Goal: Information Seeking & Learning: Find specific fact

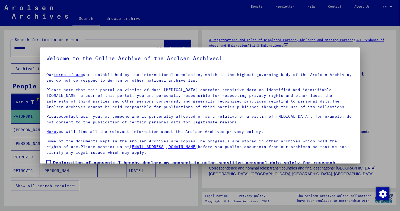
scroll to position [35, 0]
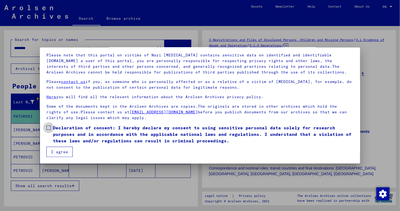
click at [47, 127] on span at bounding box center [48, 127] width 4 height 4
click at [53, 153] on button "I agree" at bounding box center [59, 152] width 26 height 10
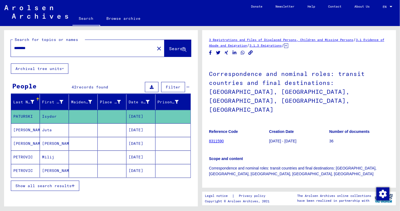
drag, startPoint x: 35, startPoint y: 49, endPoint x: 12, endPoint y: 51, distance: 23.1
click at [12, 51] on div "********" at bounding box center [81, 48] width 140 height 12
type input "**********"
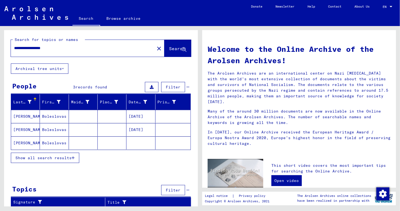
click at [130, 117] on mat-cell "[DATE]" at bounding box center [140, 116] width 29 height 13
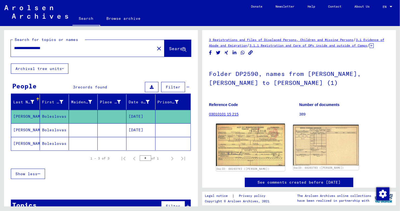
click at [250, 153] on img at bounding box center [250, 145] width 69 height 42
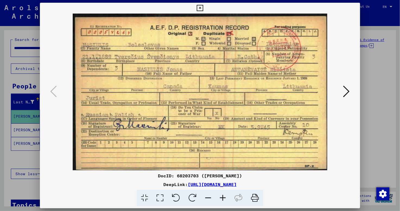
click at [345, 89] on icon at bounding box center [346, 91] width 7 height 13
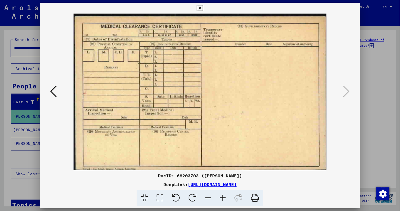
click at [199, 8] on icon at bounding box center [199, 8] width 6 height 7
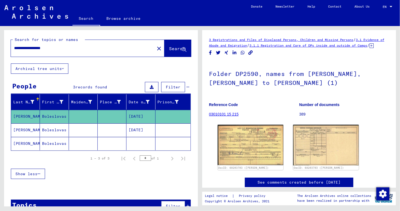
click at [140, 127] on mat-cell "[DATE]" at bounding box center [140, 129] width 29 height 13
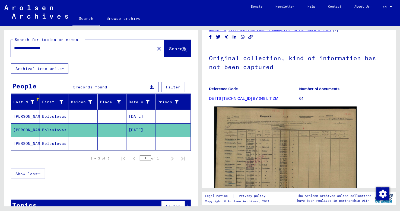
scroll to position [54, 0]
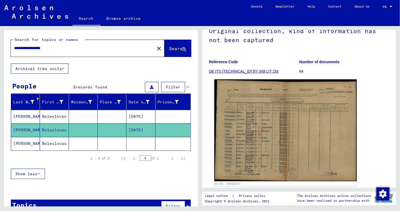
click at [249, 141] on img at bounding box center [285, 130] width 142 height 102
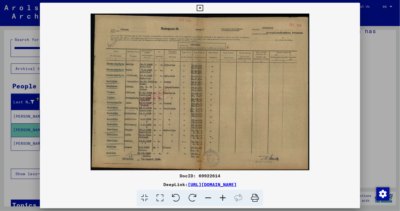
click at [164, 102] on img at bounding box center [200, 92] width 320 height 157
click at [221, 195] on icon at bounding box center [222, 198] width 15 height 17
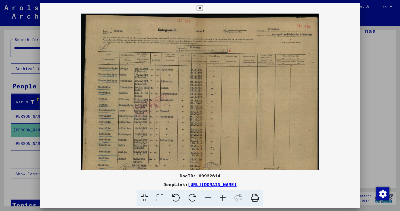
click at [221, 195] on icon at bounding box center [222, 198] width 15 height 17
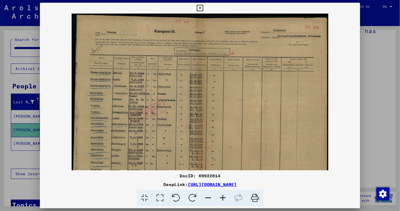
click at [221, 195] on icon at bounding box center [222, 198] width 15 height 17
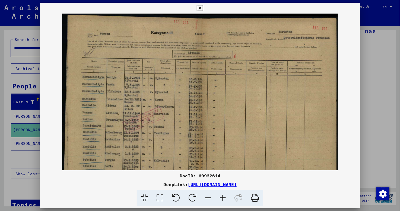
click at [221, 195] on icon at bounding box center [222, 198] width 15 height 17
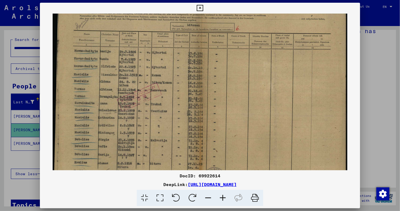
scroll to position [33, 0]
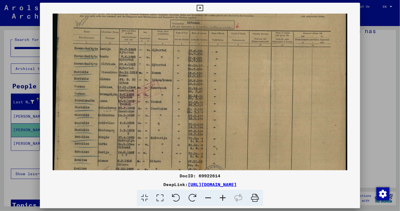
drag, startPoint x: 176, startPoint y: 158, endPoint x: 203, endPoint y: 123, distance: 44.3
click at [203, 125] on img at bounding box center [200, 86] width 294 height 211
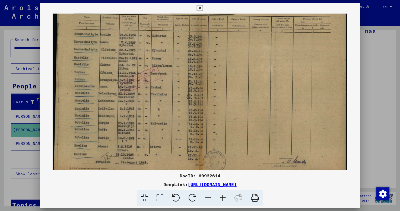
scroll to position [54, 0]
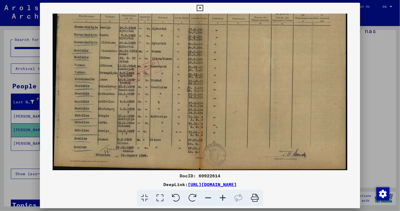
drag, startPoint x: 183, startPoint y: 111, endPoint x: 161, endPoint y: 85, distance: 33.8
click at [161, 85] on img at bounding box center [200, 64] width 294 height 211
click at [221, 198] on icon at bounding box center [222, 198] width 15 height 17
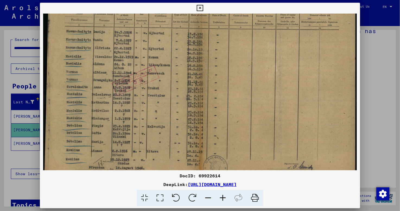
click at [221, 198] on icon at bounding box center [222, 198] width 15 height 17
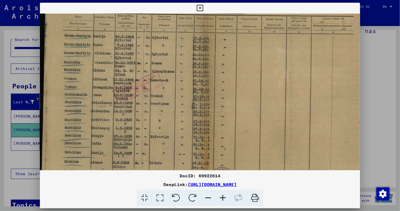
click at [221, 198] on icon at bounding box center [222, 198] width 15 height 17
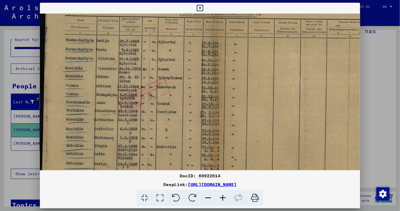
click at [221, 198] on icon at bounding box center [222, 198] width 15 height 17
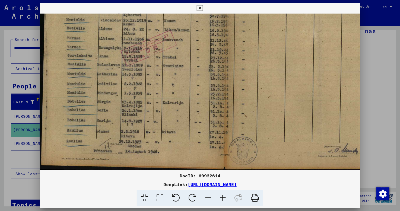
scroll to position [108, 1]
drag, startPoint x: 171, startPoint y: 147, endPoint x: 170, endPoint y: 84, distance: 62.9
click at [170, 84] on img at bounding box center [224, 37] width 370 height 265
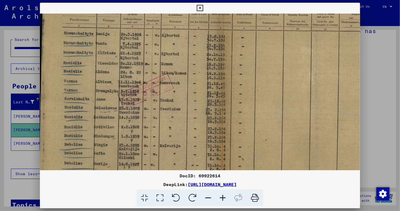
scroll to position [64, 3]
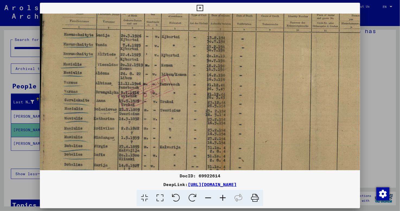
drag, startPoint x: 154, startPoint y: 45, endPoint x: 151, endPoint y: 88, distance: 43.7
click at [151, 88] on img at bounding box center [222, 82] width 370 height 265
click at [201, 7] on icon at bounding box center [199, 8] width 6 height 7
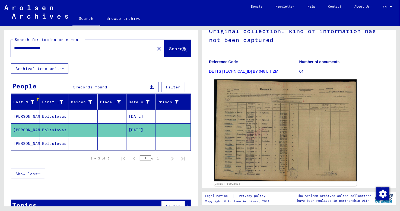
click at [287, 98] on img at bounding box center [285, 130] width 142 height 102
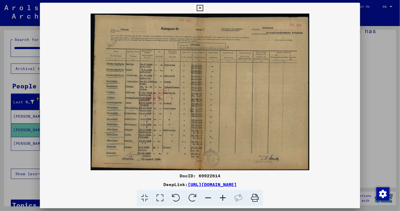
drag, startPoint x: 343, startPoint y: 156, endPoint x: 339, endPoint y: 140, distance: 16.7
click at [339, 140] on img at bounding box center [200, 92] width 320 height 157
drag, startPoint x: 330, startPoint y: 82, endPoint x: 336, endPoint y: 100, distance: 18.6
click at [336, 100] on img at bounding box center [200, 92] width 320 height 157
click at [220, 196] on icon at bounding box center [222, 198] width 15 height 17
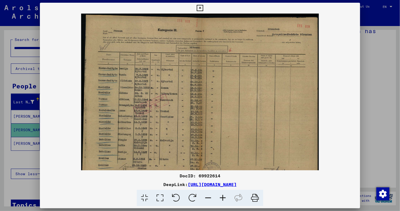
click at [220, 196] on icon at bounding box center [222, 198] width 15 height 17
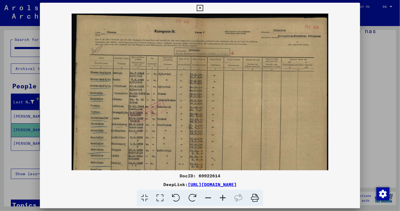
click at [220, 196] on icon at bounding box center [222, 198] width 15 height 17
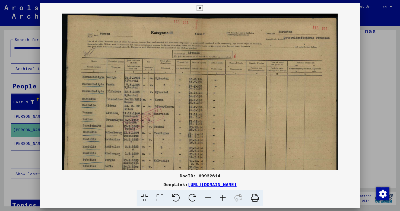
click at [220, 196] on icon at bounding box center [222, 198] width 15 height 17
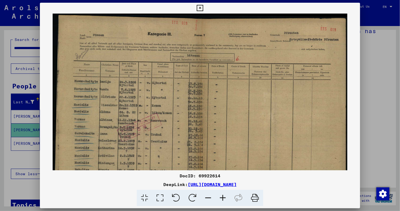
click at [220, 196] on icon at bounding box center [222, 198] width 15 height 17
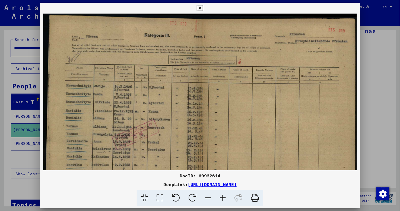
click at [220, 196] on icon at bounding box center [222, 198] width 15 height 17
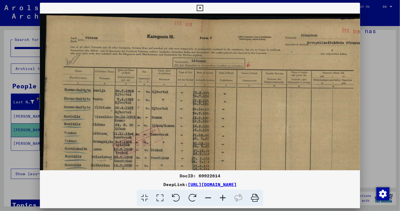
click at [220, 196] on icon at bounding box center [222, 198] width 15 height 17
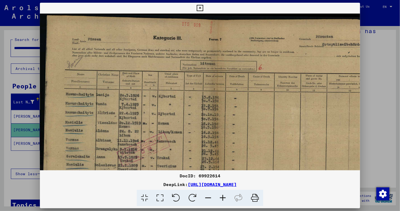
click at [220, 196] on icon at bounding box center [222, 198] width 15 height 17
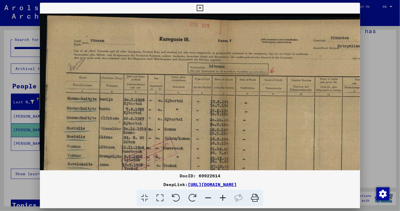
click at [220, 196] on icon at bounding box center [222, 198] width 15 height 17
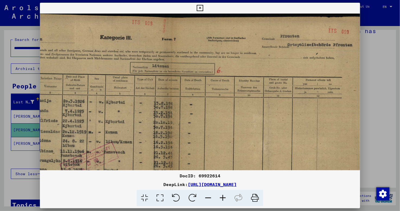
scroll to position [3, 68]
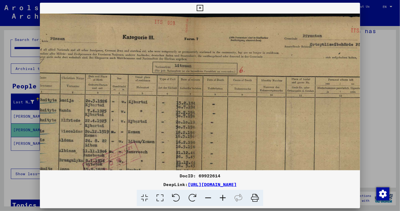
drag, startPoint x: 252, startPoint y: 138, endPoint x: 251, endPoint y: 135, distance: 3.4
click at [247, 135] on img at bounding box center [191, 149] width 389 height 279
click at [199, 8] on icon at bounding box center [199, 8] width 6 height 7
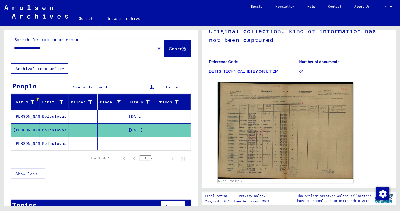
click at [135, 142] on mat-cell at bounding box center [140, 143] width 29 height 13
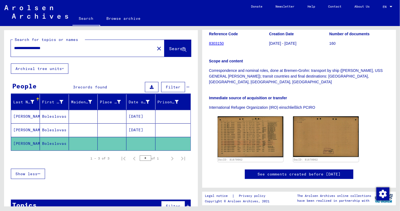
scroll to position [114, 0]
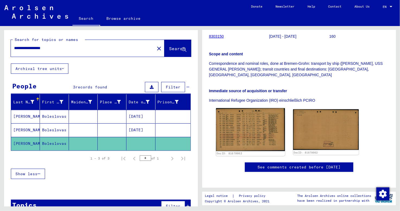
click at [230, 125] on img at bounding box center [250, 129] width 69 height 43
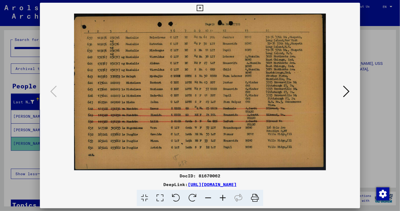
click at [199, 6] on icon at bounding box center [199, 8] width 6 height 7
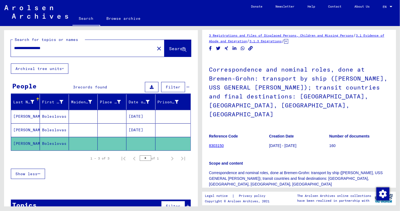
scroll to position [0, 0]
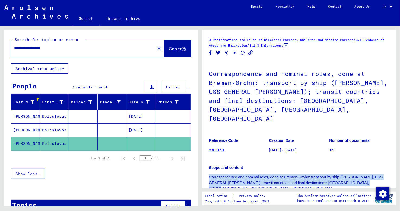
drag, startPoint x: 209, startPoint y: 167, endPoint x: 377, endPoint y: 172, distance: 168.1
click at [377, 174] on p "Correspondence and nominal roles, done at Bremen-Grohn: transport by ship ([PER…" at bounding box center [299, 182] width 180 height 17
copy p "Correspondence and nominal roles, done at Bremen-Grohn: transport by ship ([PER…"
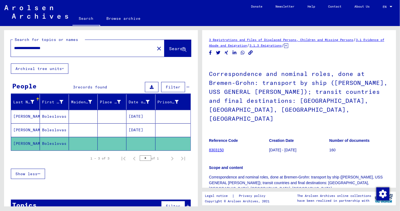
drag, startPoint x: 37, startPoint y: 48, endPoint x: 0, endPoint y: 50, distance: 37.0
click at [0, 50] on div "**********" at bounding box center [100, 116] width 200 height 180
type input "********"
click at [169, 47] on span "Search" at bounding box center [177, 48] width 16 height 5
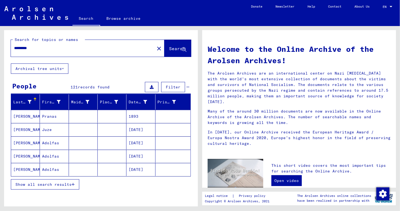
click at [47, 116] on mat-cell "Pranas" at bounding box center [54, 116] width 29 height 13
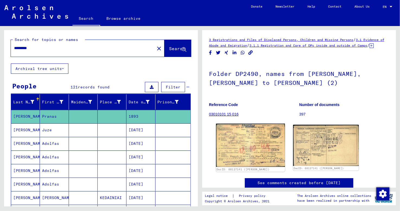
click at [244, 155] on img at bounding box center [250, 145] width 69 height 43
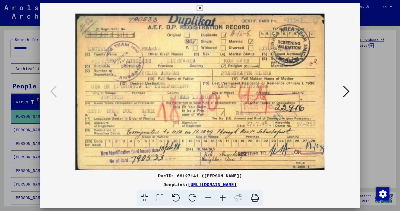
click at [199, 8] on icon at bounding box center [199, 8] width 6 height 7
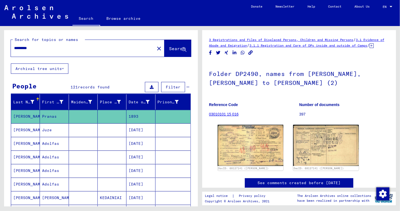
click at [141, 126] on mat-cell "[DATE]" at bounding box center [140, 129] width 29 height 13
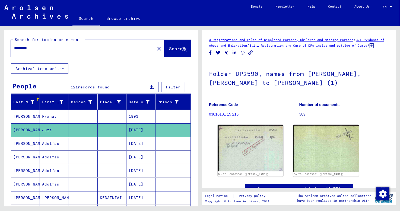
click at [134, 143] on mat-cell "[DATE]" at bounding box center [140, 143] width 29 height 13
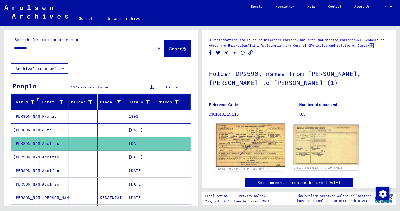
click at [234, 151] on img at bounding box center [250, 145] width 69 height 43
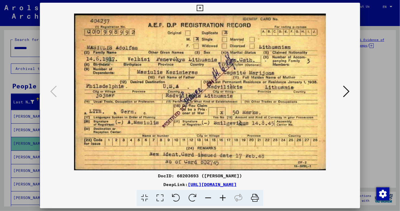
click at [200, 6] on icon at bounding box center [199, 8] width 6 height 7
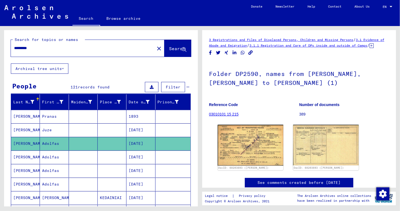
click at [138, 153] on mat-cell "[DATE]" at bounding box center [140, 156] width 29 height 13
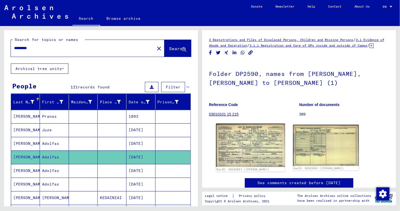
click at [239, 147] on img at bounding box center [250, 145] width 69 height 43
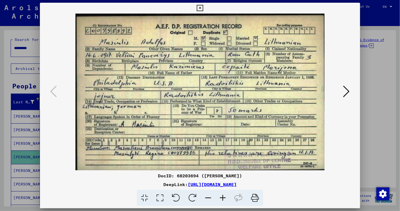
click at [198, 8] on icon at bounding box center [199, 8] width 6 height 7
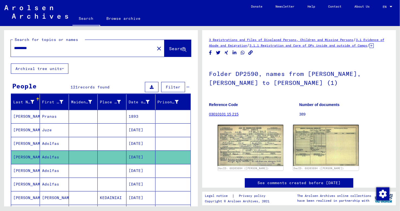
click at [136, 196] on mat-cell "[DATE]" at bounding box center [140, 197] width 29 height 13
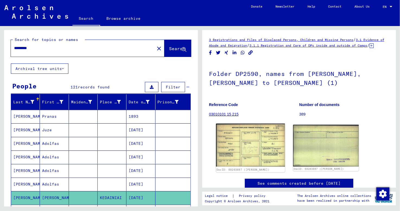
click at [246, 159] on img at bounding box center [250, 145] width 69 height 43
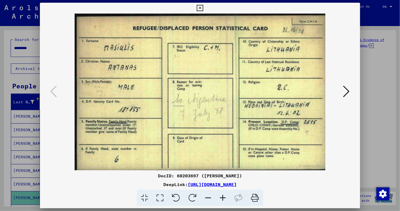
click at [200, 8] on icon at bounding box center [199, 8] width 6 height 7
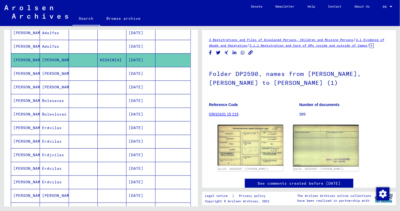
scroll to position [143, 0]
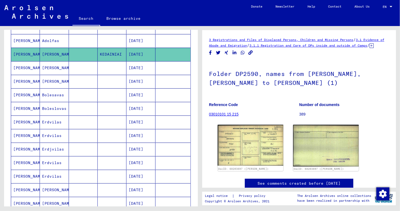
click at [133, 119] on mat-cell "[DATE]" at bounding box center [140, 121] width 29 height 13
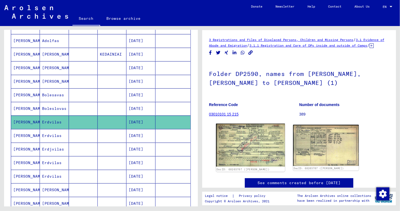
click at [248, 162] on img at bounding box center [250, 145] width 69 height 43
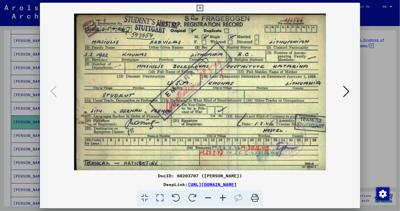
click at [345, 90] on icon at bounding box center [346, 91] width 7 height 13
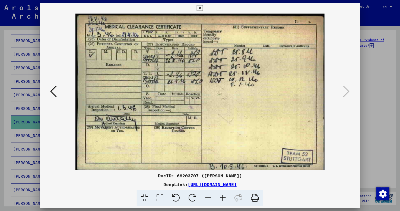
click at [200, 6] on icon at bounding box center [199, 8] width 6 height 7
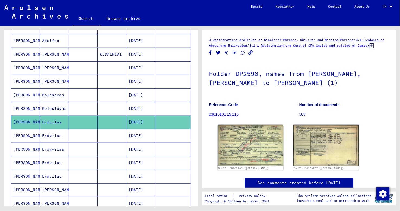
click at [99, 133] on mat-cell at bounding box center [112, 135] width 29 height 13
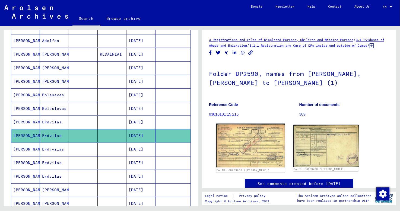
click at [249, 166] on img at bounding box center [250, 146] width 69 height 44
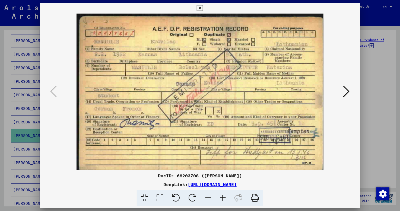
click at [345, 95] on icon at bounding box center [346, 91] width 7 height 13
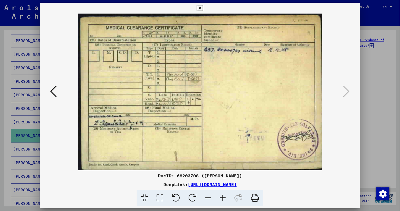
click at [201, 8] on icon at bounding box center [199, 8] width 6 height 7
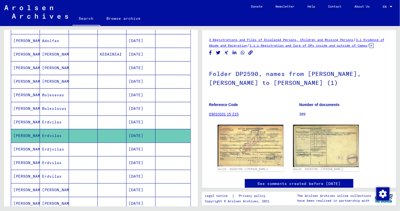
click at [134, 148] on mat-cell "[DATE]" at bounding box center [140, 149] width 29 height 13
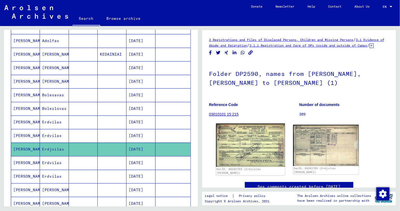
click at [248, 164] on img at bounding box center [250, 145] width 69 height 43
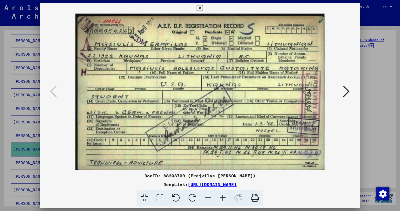
click at [198, 9] on icon at bounding box center [199, 8] width 6 height 7
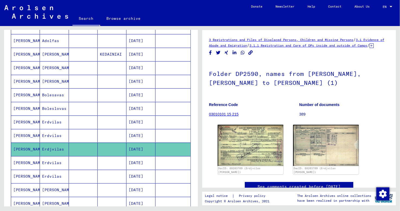
click at [143, 163] on mat-cell "[DATE]" at bounding box center [140, 162] width 29 height 13
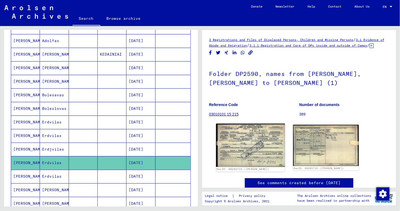
click at [247, 171] on div "DocID: 68203710 ([PERSON_NAME])" at bounding box center [250, 169] width 68 height 4
click at [245, 159] on img at bounding box center [250, 145] width 69 height 43
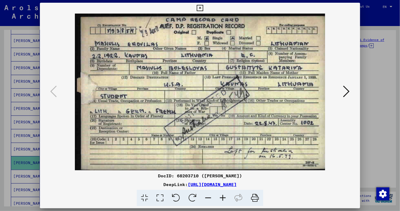
click at [198, 8] on icon at bounding box center [199, 8] width 6 height 7
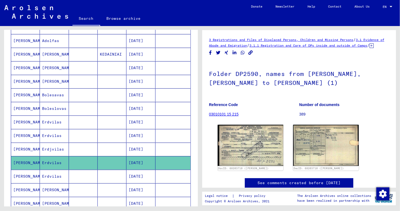
click at [137, 173] on mat-cell "[DATE]" at bounding box center [140, 176] width 29 height 13
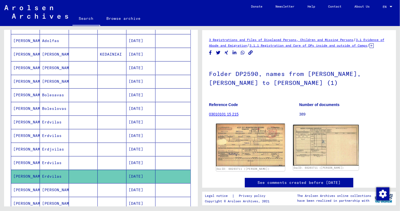
click at [272, 156] on img at bounding box center [250, 145] width 69 height 43
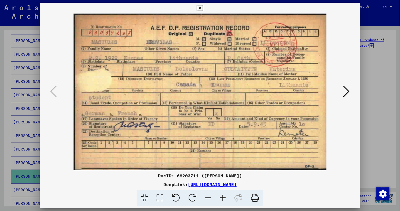
click at [197, 8] on icon at bounding box center [199, 8] width 6 height 7
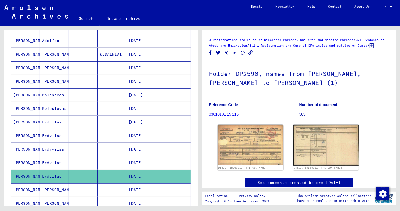
click at [139, 186] on mat-cell "[DATE]" at bounding box center [140, 189] width 29 height 13
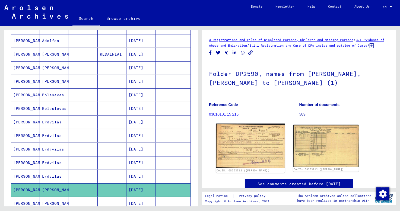
click at [229, 167] on img at bounding box center [250, 146] width 69 height 44
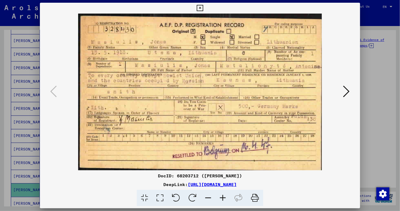
click at [200, 8] on icon at bounding box center [199, 8] width 6 height 7
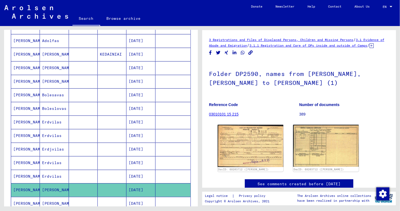
click at [133, 197] on mat-cell "[DATE]" at bounding box center [140, 203] width 29 height 13
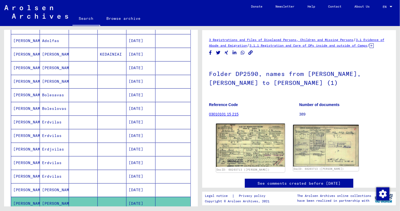
click at [231, 153] on img at bounding box center [250, 145] width 69 height 43
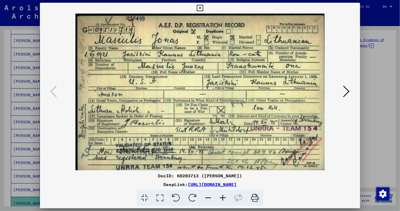
click at [201, 7] on icon at bounding box center [199, 8] width 6 height 7
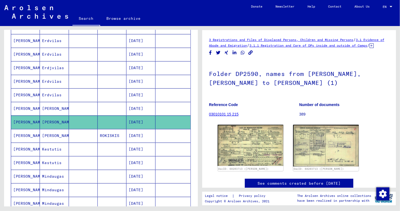
scroll to position [252, 0]
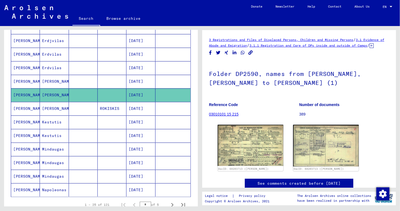
click at [138, 104] on mat-cell "[DATE]" at bounding box center [140, 108] width 29 height 13
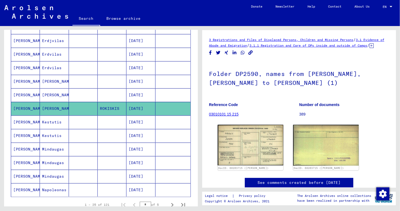
click at [139, 147] on mat-cell "[DATE]" at bounding box center [140, 149] width 29 height 13
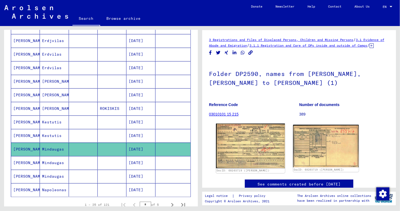
click at [257, 149] on img at bounding box center [250, 146] width 69 height 45
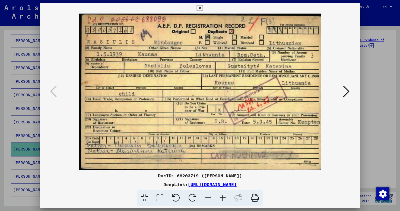
click at [199, 9] on icon at bounding box center [199, 8] width 6 height 7
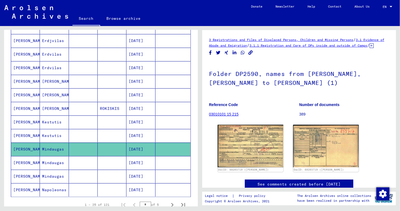
click at [131, 160] on mat-cell "[DATE]" at bounding box center [140, 162] width 29 height 13
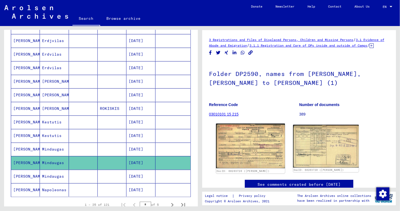
click at [240, 152] on img at bounding box center [250, 146] width 69 height 45
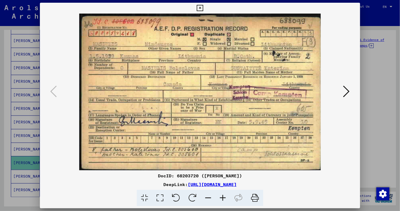
click at [201, 6] on icon at bounding box center [199, 8] width 6 height 7
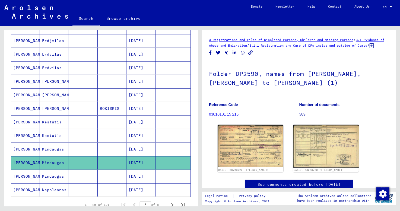
click at [128, 174] on mat-cell "[DATE]" at bounding box center [140, 176] width 29 height 13
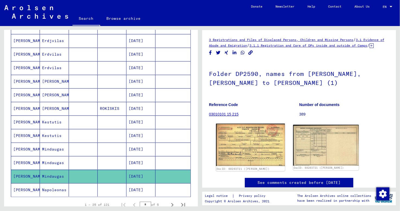
click at [268, 150] on img at bounding box center [250, 145] width 69 height 42
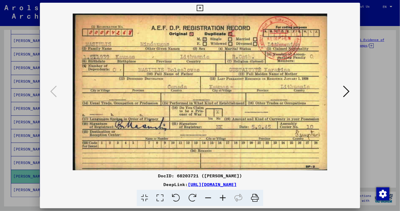
click at [199, 7] on icon at bounding box center [199, 8] width 6 height 7
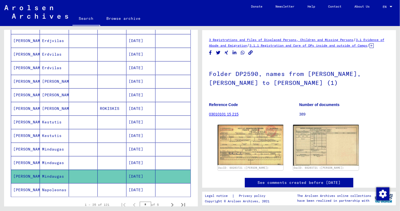
click at [89, 187] on mat-cell at bounding box center [83, 189] width 29 height 13
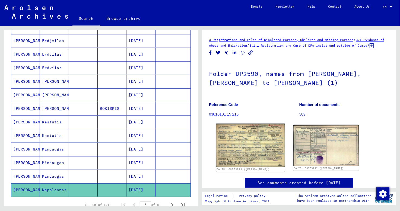
scroll to position [27, 0]
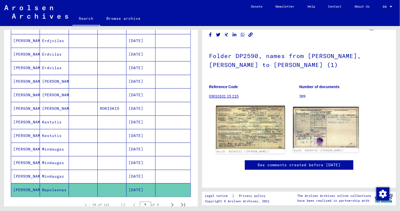
click at [241, 118] on img at bounding box center [250, 127] width 69 height 43
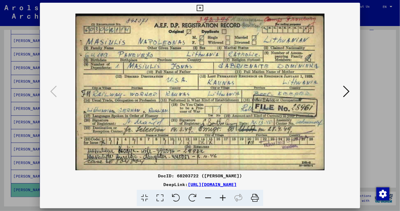
click at [199, 6] on icon at bounding box center [199, 8] width 6 height 7
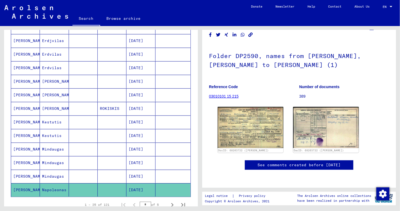
scroll to position [360, 0]
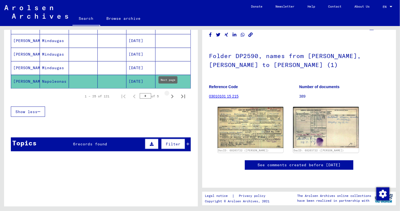
click at [168, 94] on icon "Next page" at bounding box center [172, 97] width 8 height 8
type input "*"
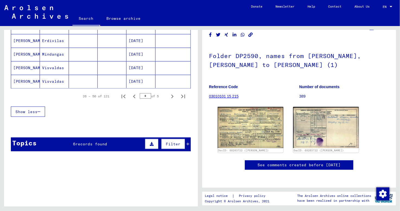
click at [143, 78] on mat-cell "[DATE]" at bounding box center [140, 81] width 29 height 13
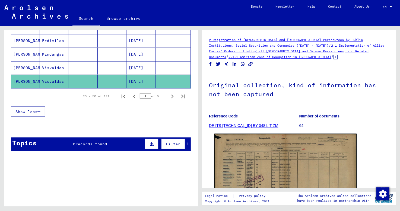
click at [239, 177] on img at bounding box center [285, 184] width 142 height 101
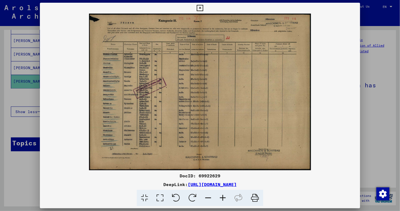
click at [200, 7] on icon at bounding box center [199, 8] width 6 height 7
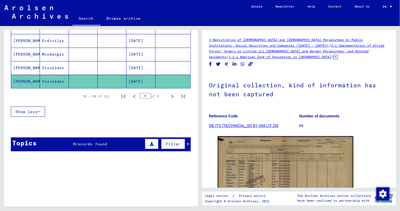
click at [140, 63] on mat-cell "[DATE]" at bounding box center [140, 67] width 29 height 13
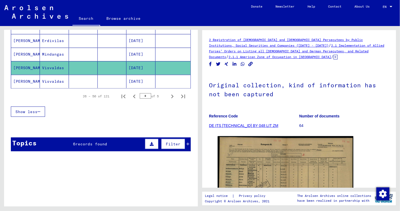
click at [141, 50] on mat-cell "[DATE]" at bounding box center [140, 54] width 29 height 13
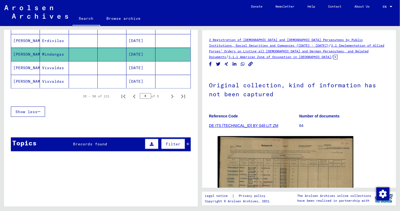
click at [138, 36] on mat-cell "[DATE]" at bounding box center [140, 40] width 29 height 13
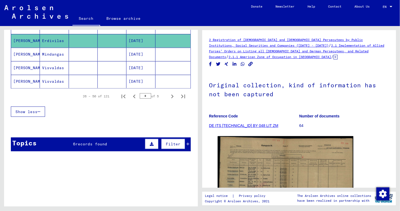
click at [138, 36] on mat-cell "[DATE]" at bounding box center [140, 40] width 29 height 13
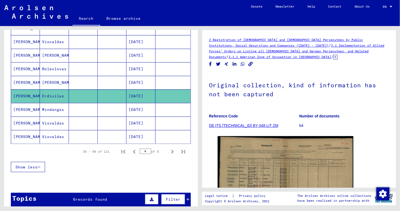
scroll to position [304, 0]
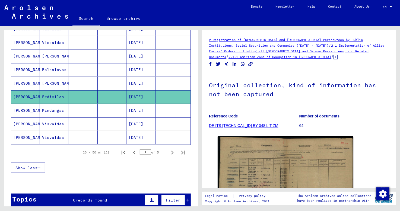
click at [133, 77] on mat-cell "[DATE]" at bounding box center [140, 83] width 29 height 13
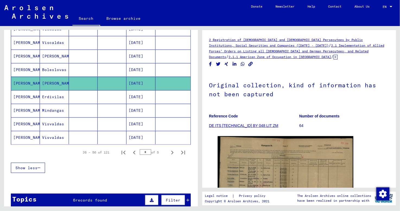
click at [129, 66] on mat-cell "[DATE]" at bounding box center [140, 69] width 29 height 13
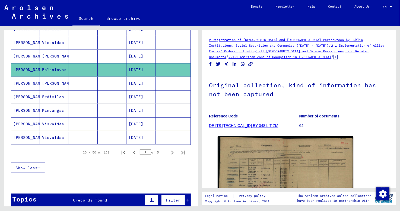
click at [129, 51] on mat-cell "[DATE]" at bounding box center [140, 56] width 29 height 13
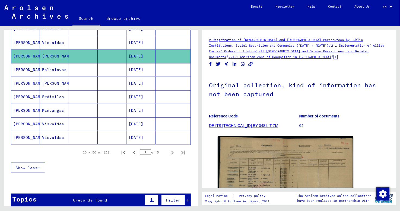
click at [132, 40] on mat-cell "[DATE]" at bounding box center [140, 42] width 29 height 13
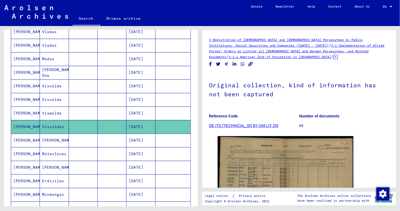
scroll to position [218, 0]
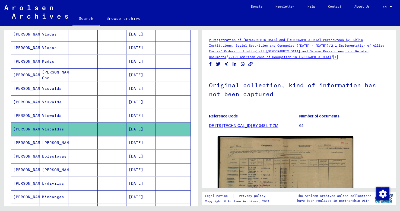
click at [143, 112] on mat-cell "[DATE]" at bounding box center [140, 115] width 29 height 13
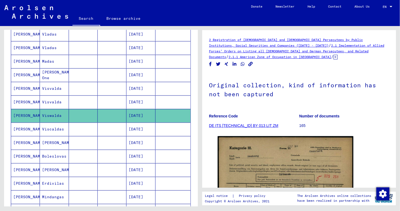
click at [138, 97] on mat-cell "[DATE]" at bounding box center [140, 101] width 29 height 13
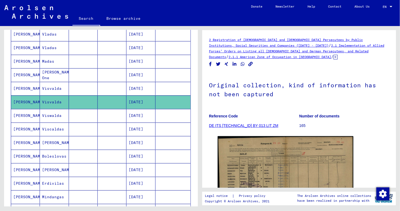
click at [147, 85] on mat-cell "[DATE]" at bounding box center [140, 88] width 29 height 13
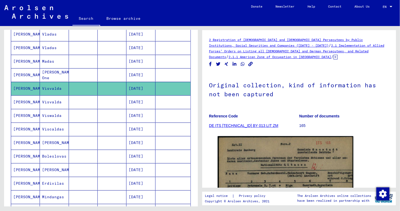
click at [141, 73] on mat-cell "[DATE]" at bounding box center [140, 74] width 29 height 13
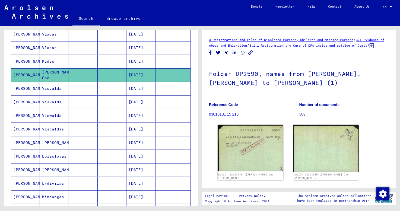
click at [138, 58] on mat-cell "[DATE]" at bounding box center [140, 61] width 29 height 13
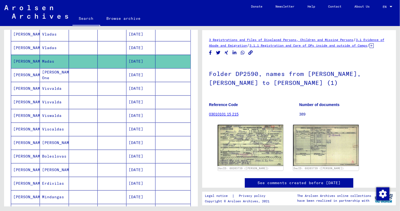
click at [136, 46] on mat-cell "[DATE]" at bounding box center [140, 47] width 29 height 13
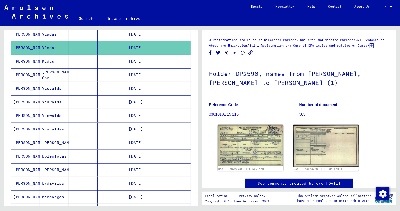
click at [137, 57] on mat-cell "[DATE]" at bounding box center [140, 61] width 29 height 13
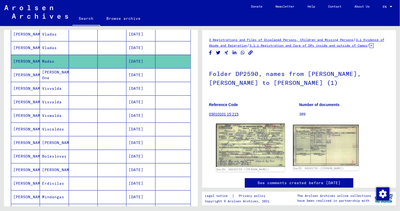
click at [257, 155] on img at bounding box center [250, 145] width 69 height 43
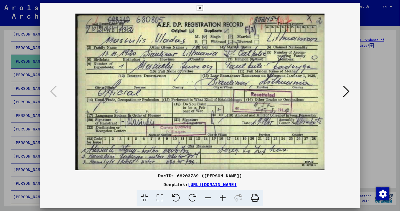
click at [201, 8] on icon at bounding box center [199, 8] width 6 height 7
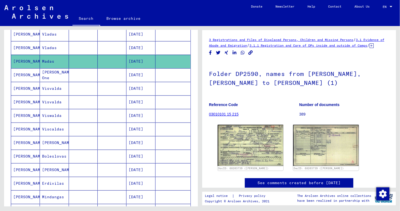
click at [141, 44] on mat-cell "[DATE]" at bounding box center [140, 47] width 29 height 13
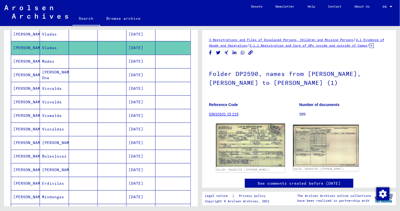
click at [253, 141] on img at bounding box center [250, 145] width 69 height 43
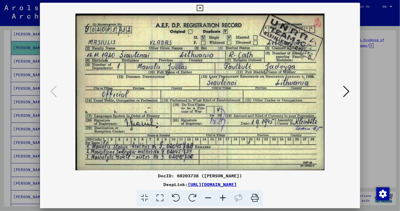
click at [201, 6] on icon at bounding box center [199, 8] width 6 height 7
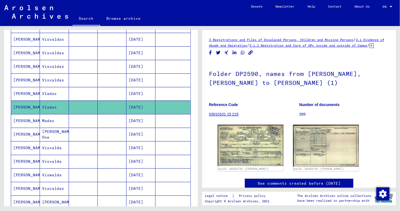
scroll to position [157, 0]
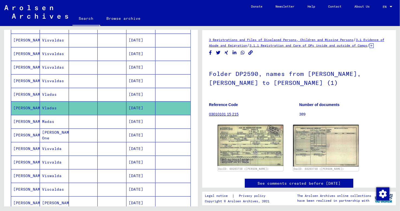
click at [131, 77] on mat-cell "[DATE]" at bounding box center [140, 80] width 29 height 13
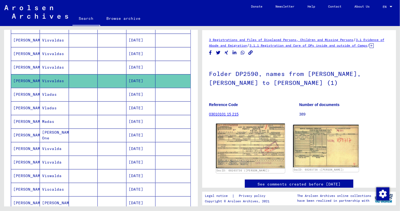
click at [251, 166] on img at bounding box center [250, 146] width 69 height 45
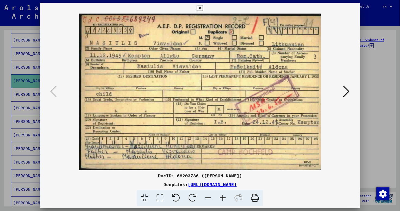
click at [345, 89] on icon at bounding box center [346, 91] width 7 height 13
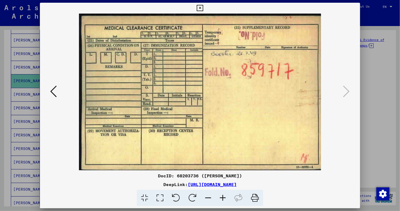
click at [201, 8] on icon at bounding box center [199, 8] width 6 height 7
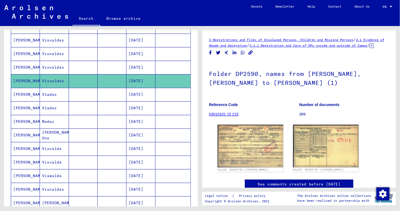
click at [135, 65] on mat-cell "[DATE]" at bounding box center [140, 67] width 29 height 13
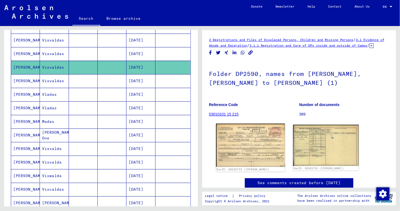
click at [239, 157] on img at bounding box center [250, 145] width 69 height 43
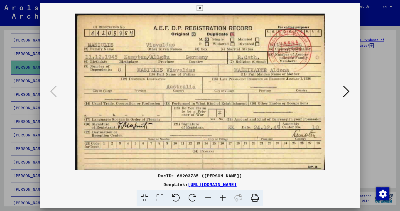
click at [201, 6] on icon at bounding box center [199, 8] width 6 height 7
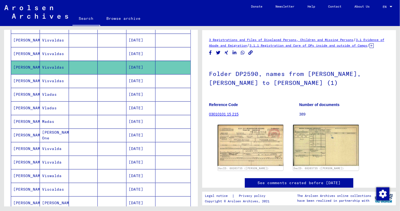
click at [131, 49] on mat-cell "[DATE]" at bounding box center [140, 53] width 29 height 13
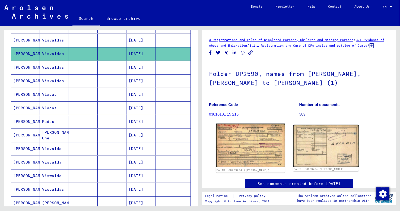
click at [244, 150] on img at bounding box center [250, 146] width 69 height 44
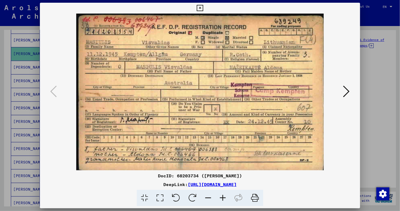
click at [197, 7] on icon at bounding box center [199, 8] width 6 height 7
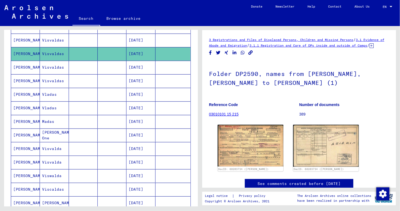
click at [135, 37] on mat-cell "[DATE]" at bounding box center [140, 40] width 29 height 13
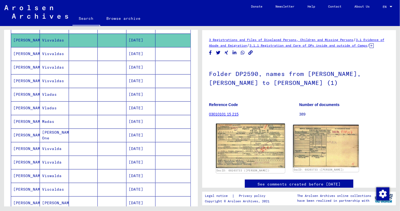
click at [236, 159] on img at bounding box center [250, 146] width 69 height 44
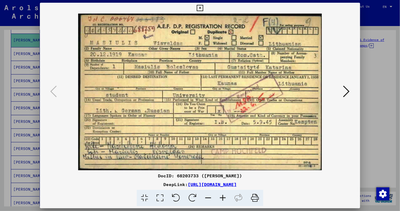
click at [199, 9] on icon at bounding box center [199, 8] width 6 height 7
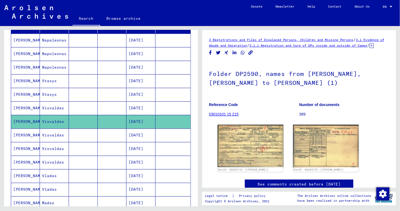
scroll to position [49, 0]
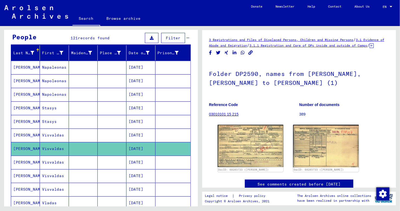
click at [134, 105] on mat-cell "[DATE]" at bounding box center [140, 107] width 29 height 13
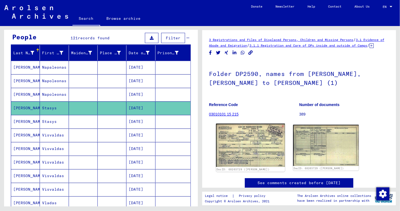
click at [251, 156] on img at bounding box center [250, 145] width 69 height 43
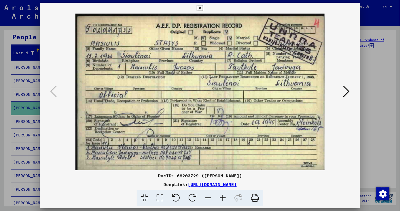
click at [198, 8] on icon at bounding box center [199, 8] width 6 height 7
